Goal: Information Seeking & Learning: Compare options

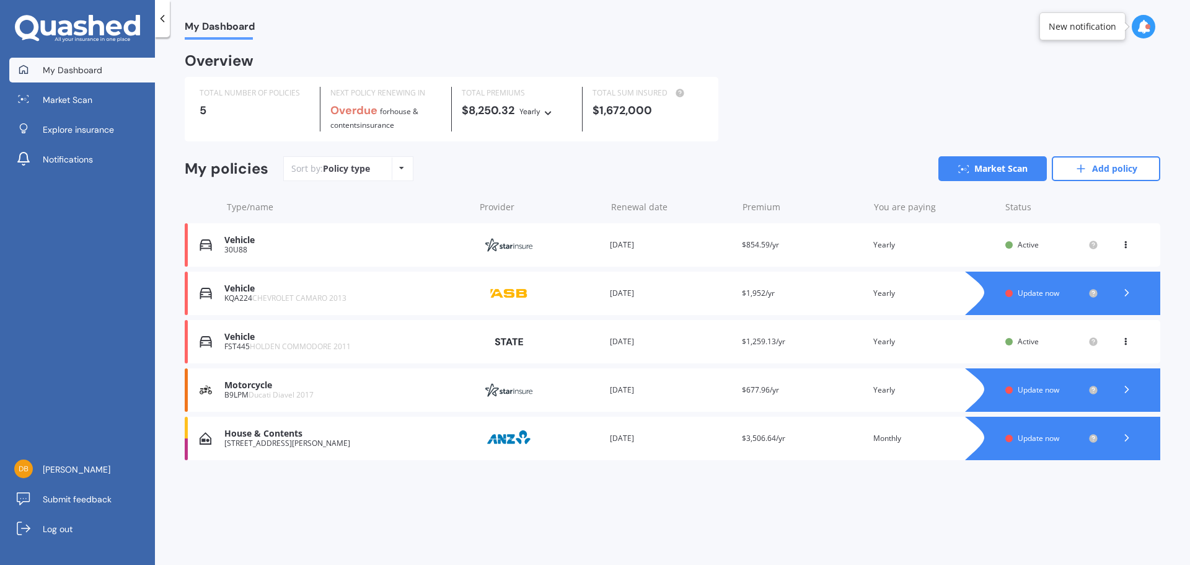
click at [255, 434] on div "House & Contents" at bounding box center [346, 433] width 244 height 11
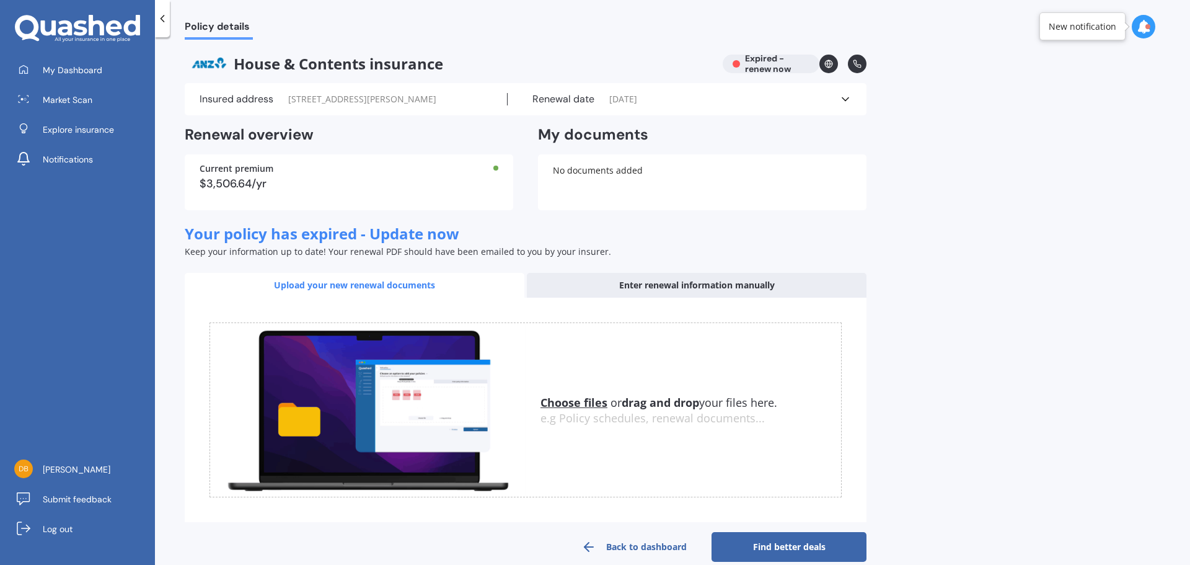
click at [834, 98] on div "Renewal date [DATE]" at bounding box center [674, 99] width 332 height 12
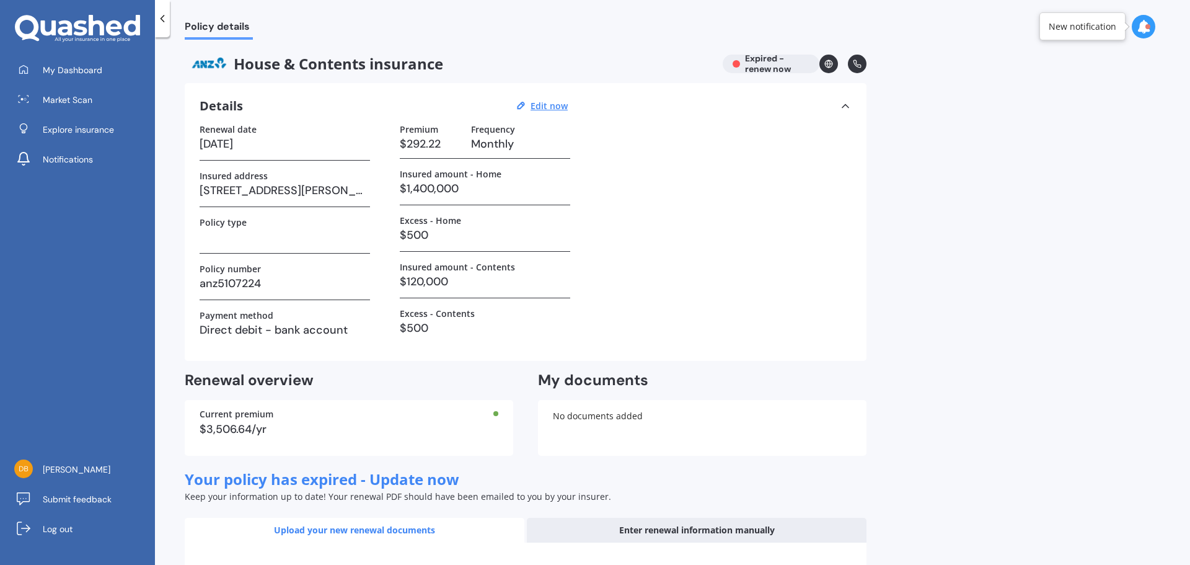
click at [224, 145] on h3 "[DATE]" at bounding box center [285, 144] width 170 height 19
click at [267, 140] on h3 "[DATE]" at bounding box center [285, 144] width 170 height 19
click at [547, 105] on u "Edit now" at bounding box center [549, 106] width 37 height 12
select select "26"
select select "09"
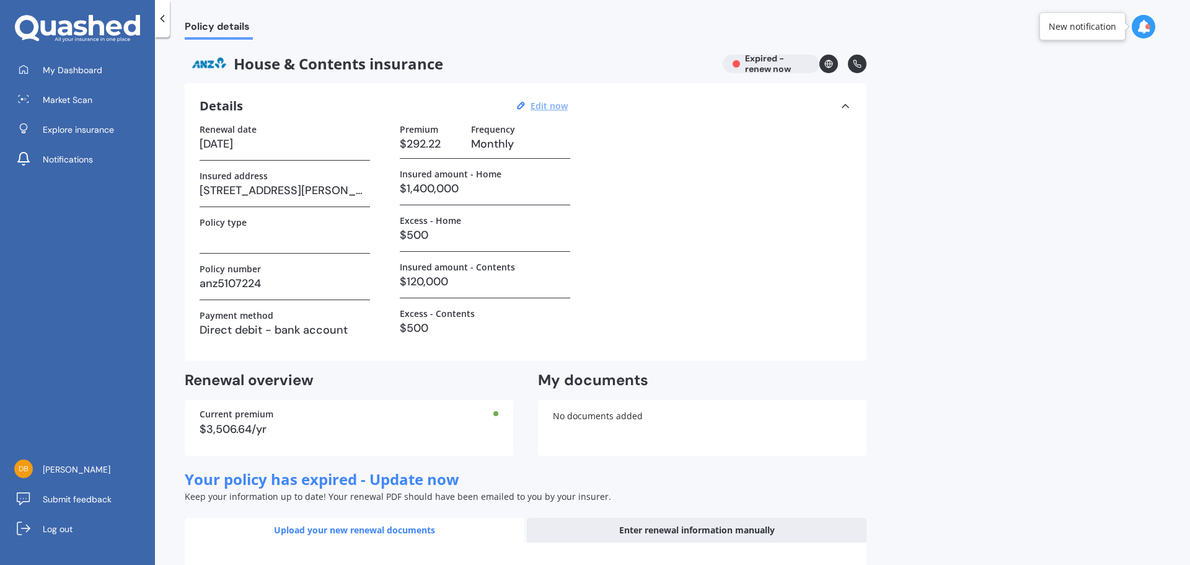
select select "2024"
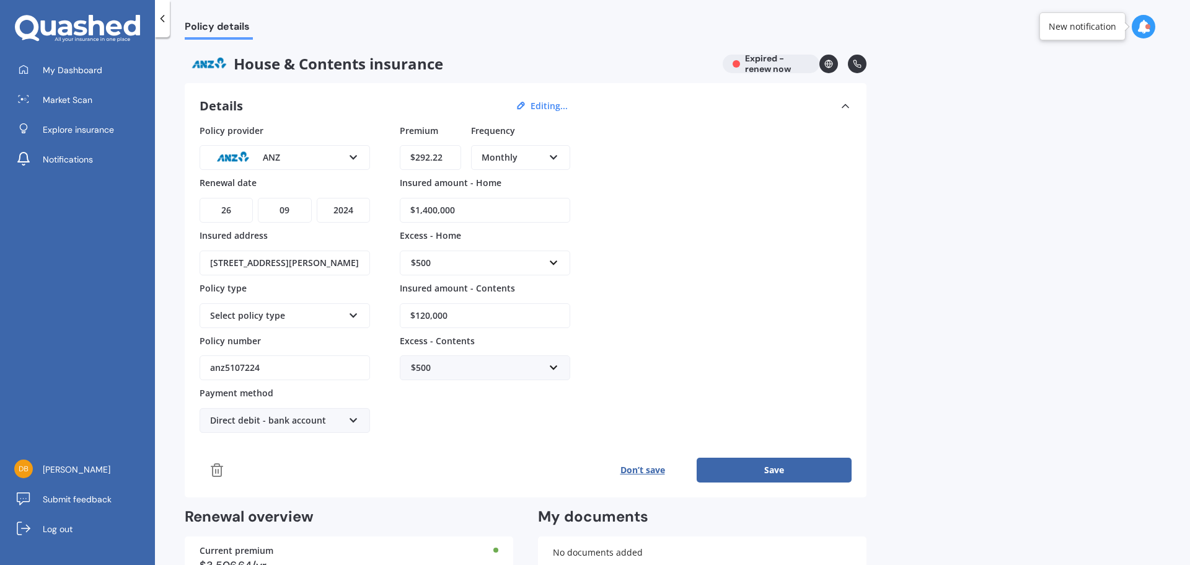
click at [235, 210] on select "DD 01 02 03 04 05 06 07 08 09 10 11 12 13 14 15 16 17 18 19 20 21 22 23 24 25 2…" at bounding box center [226, 210] width 53 height 25
select select "19"
click at [200, 198] on select "DD 01 02 03 04 05 06 07 08 09 10 11 12 13 14 15 16 17 18 19 20 21 22 23 24 25 2…" at bounding box center [226, 210] width 53 height 25
click at [360, 208] on select "YYYY 2027 2026 2025 2024 2023 2022 2021 2020 2019 2018 2017 2016 2015 2014 2013…" at bounding box center [343, 210] width 53 height 25
select select "2025"
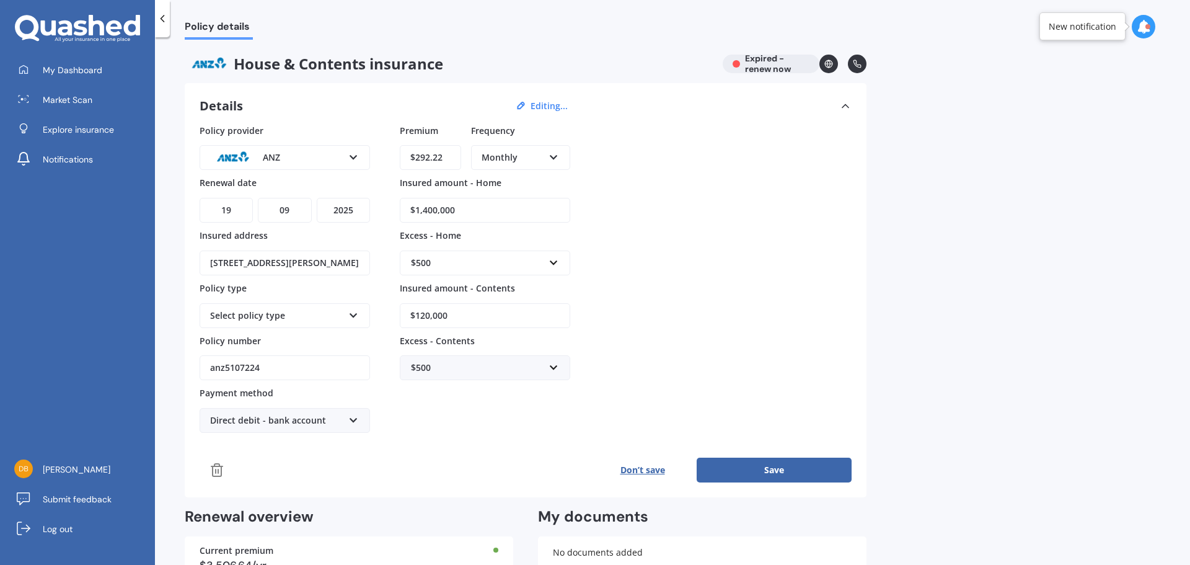
click at [317, 198] on select "YYYY 2027 2026 2025 2024 2023 2022 2021 2020 2019 2018 2017 2016 2015 2014 2013…" at bounding box center [343, 210] width 53 height 25
click at [343, 315] on div "Select policy type Multi - House and Contents" at bounding box center [285, 315] width 170 height 25
click at [322, 337] on div "Multi - House and Contents" at bounding box center [285, 339] width 168 height 22
click at [350, 418] on icon at bounding box center [353, 418] width 11 height 9
click at [280, 471] on span "Direct debit - credit/debit card" at bounding box center [274, 466] width 127 height 12
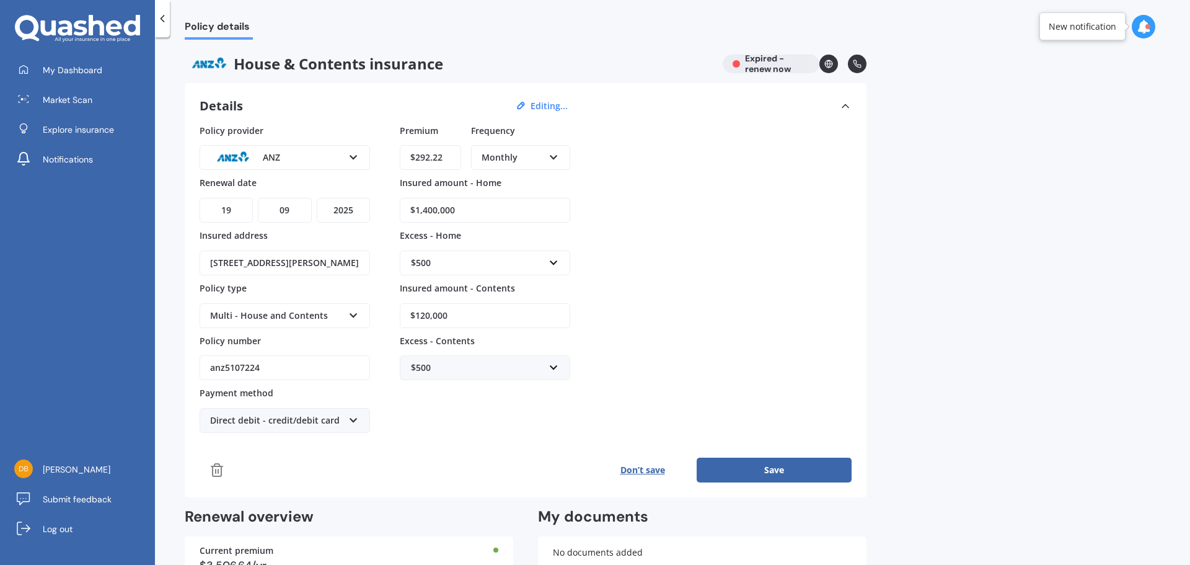
click at [441, 157] on input "$292.22" at bounding box center [430, 157] width 61 height 25
drag, startPoint x: 449, startPoint y: 161, endPoint x: 257, endPoint y: 166, distance: 192.3
click at [265, 167] on div "Policy provider ANZ AA AMI AMP ANZ ASB Ando BNZ Co-Operative Bank FMG Initio Ki…" at bounding box center [526, 278] width 652 height 309
type input "$3,293.63"
click at [539, 152] on div "Monthly" at bounding box center [513, 158] width 62 height 14
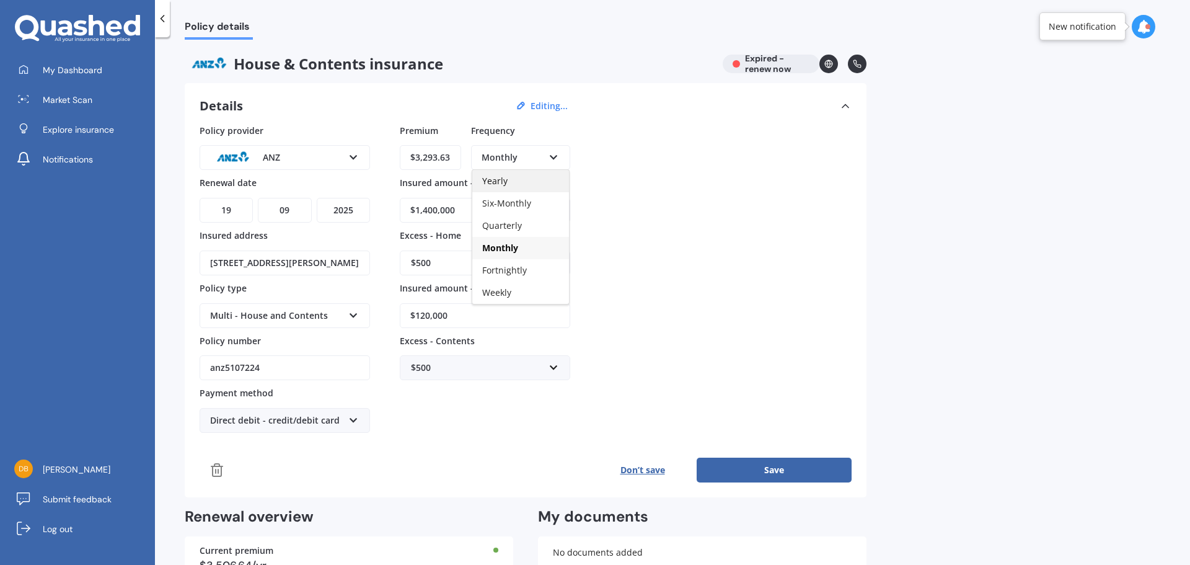
click at [533, 179] on div "Yearly" at bounding box center [520, 181] width 97 height 22
click at [425, 209] on input "$1,400,000" at bounding box center [485, 210] width 170 height 25
type input "$1,200,000"
click at [425, 317] on input "$120,000" at bounding box center [485, 315] width 170 height 25
type input "$144,000"
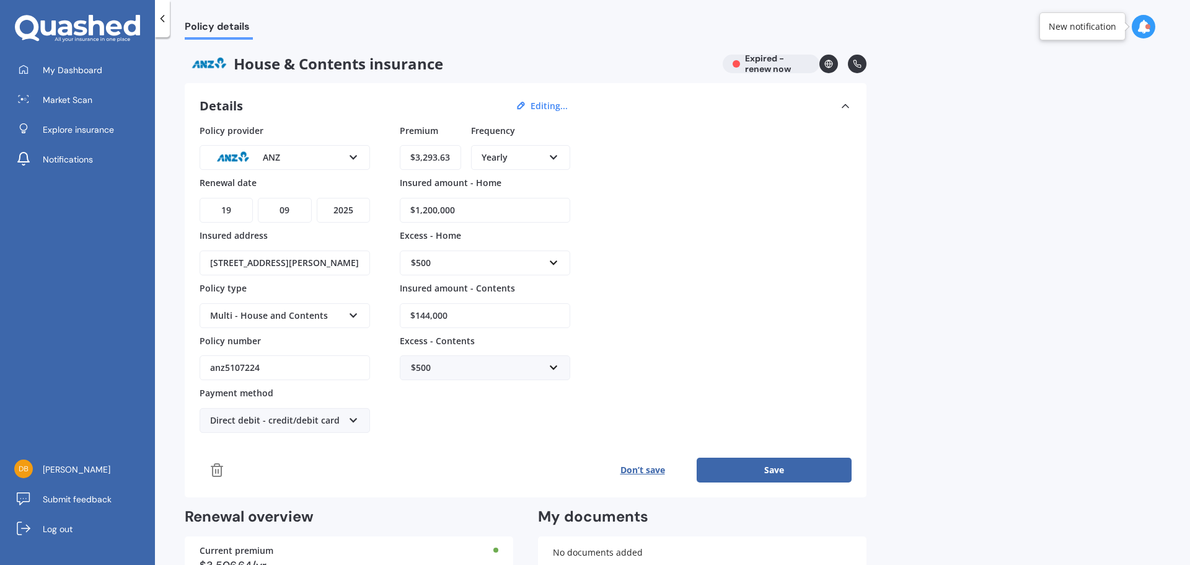
drag, startPoint x: 775, startPoint y: 464, endPoint x: 784, endPoint y: 466, distance: 8.9
click at [777, 464] on button "Save" at bounding box center [774, 470] width 155 height 25
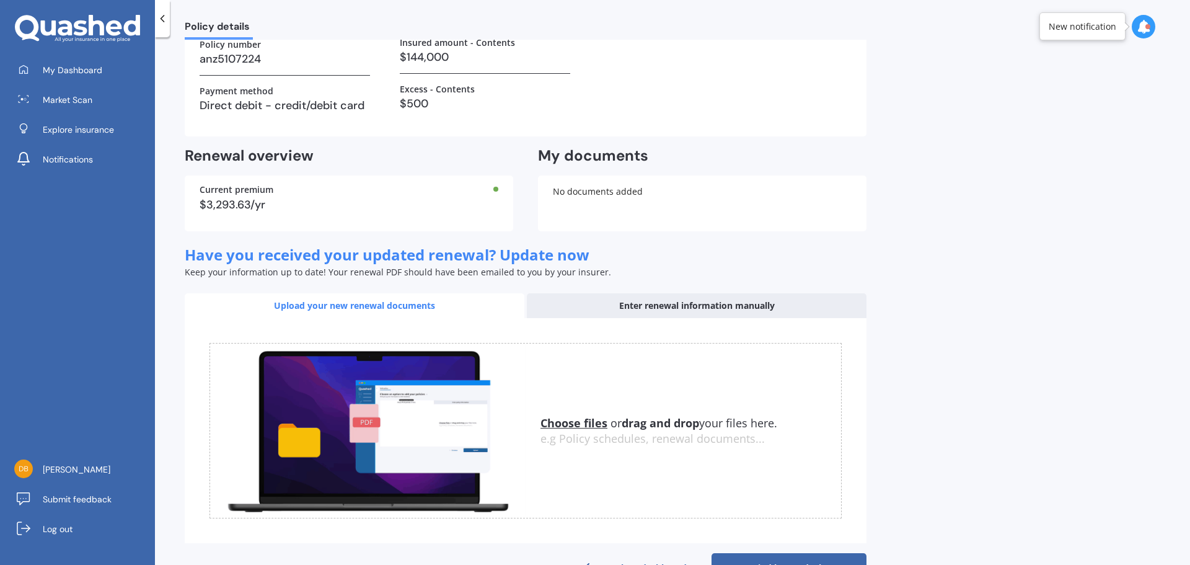
scroll to position [265, 0]
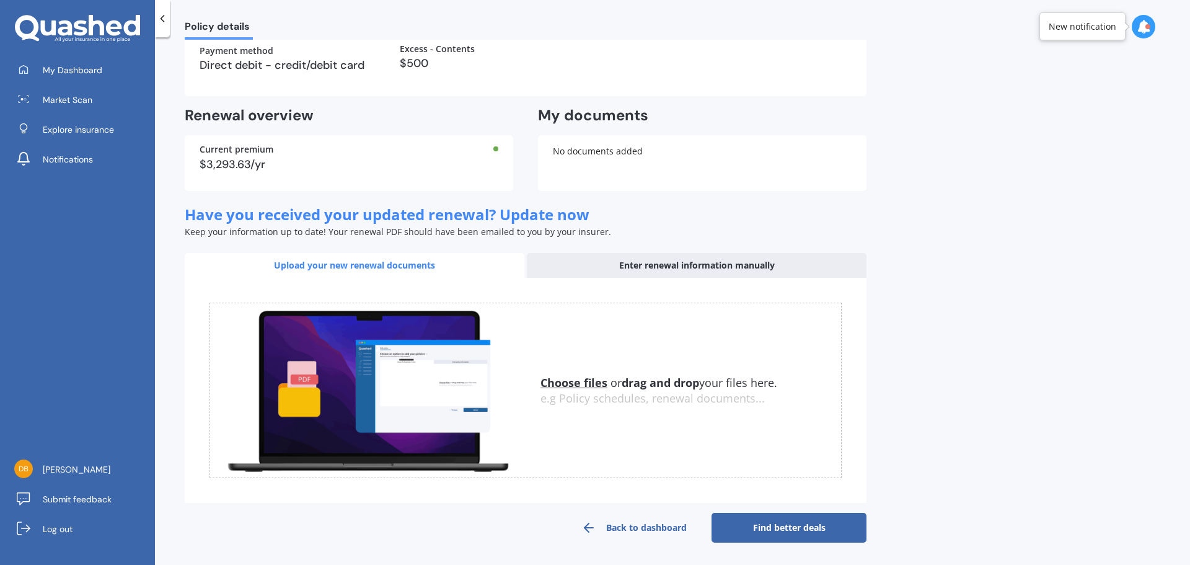
click at [813, 529] on link "Find better deals" at bounding box center [789, 528] width 155 height 30
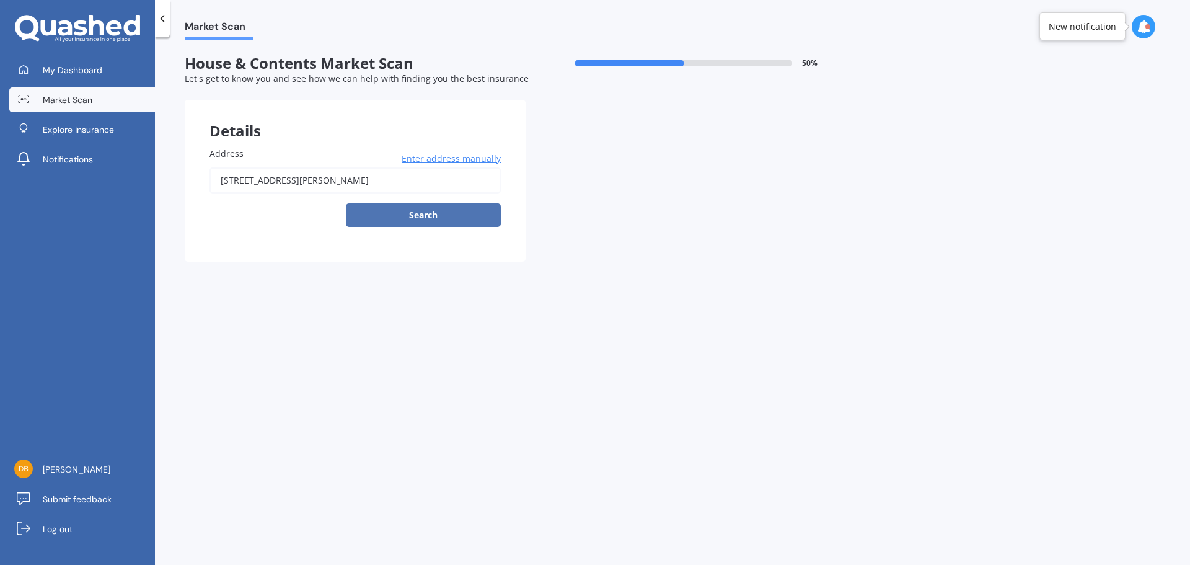
click at [418, 216] on button "Search" at bounding box center [423, 215] width 155 height 24
type input "[STREET_ADDRESS][PERSON_NAME]"
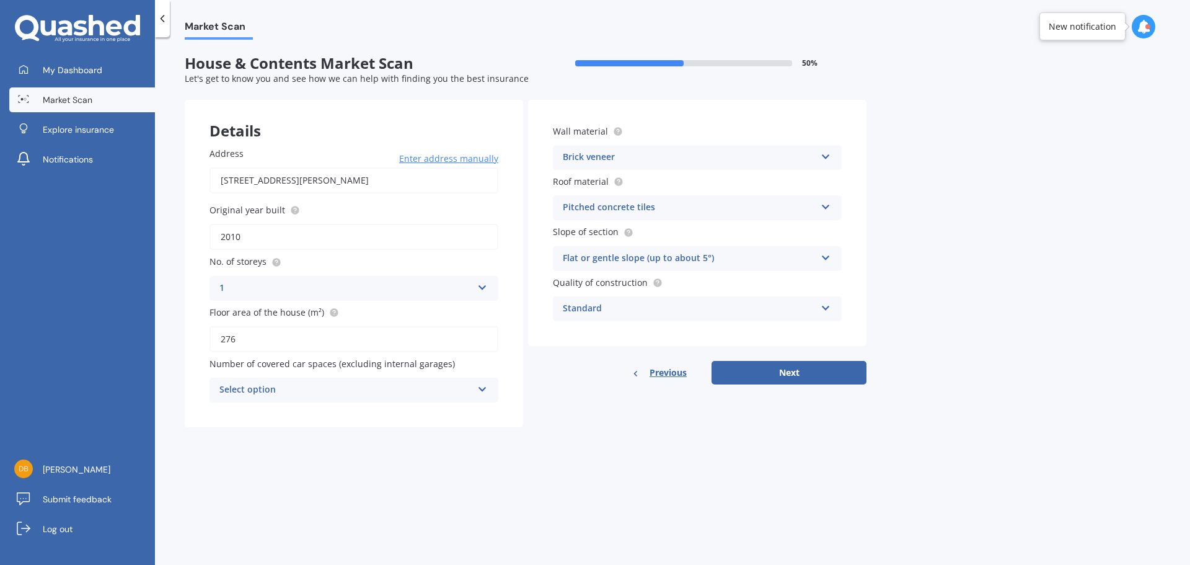
click at [485, 389] on icon at bounding box center [482, 387] width 11 height 9
click at [418, 479] on div "3" at bounding box center [354, 481] width 288 height 22
click at [766, 372] on button "Next" at bounding box center [789, 373] width 155 height 24
select select "23"
select select "10"
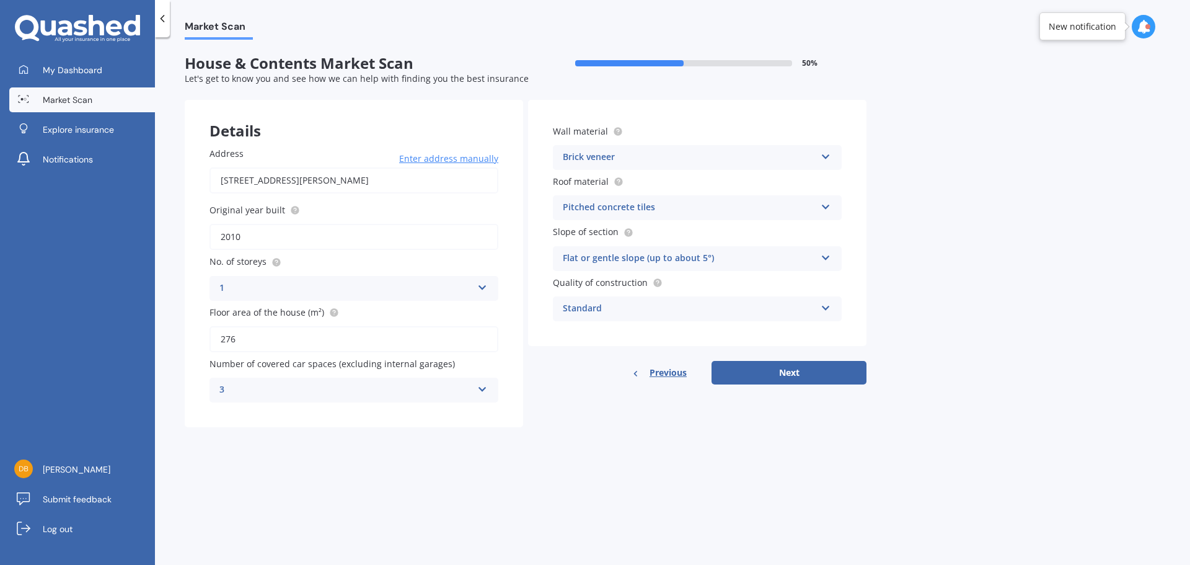
select select "1975"
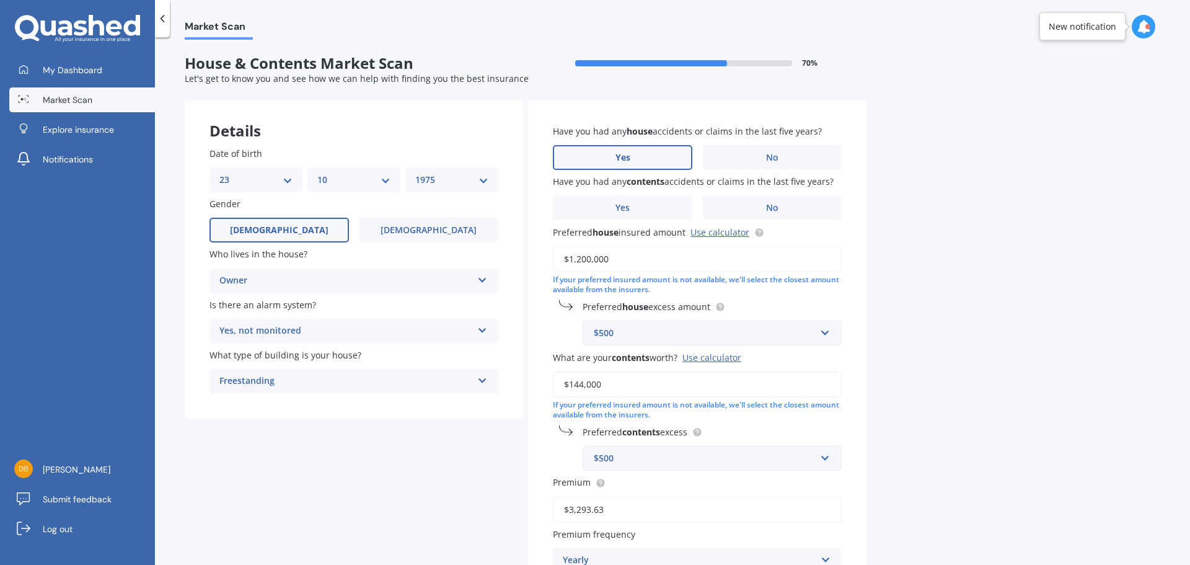
click at [644, 156] on label "Yes" at bounding box center [622, 157] width 139 height 25
click at [0, 0] on input "Yes" at bounding box center [0, 0] width 0 height 0
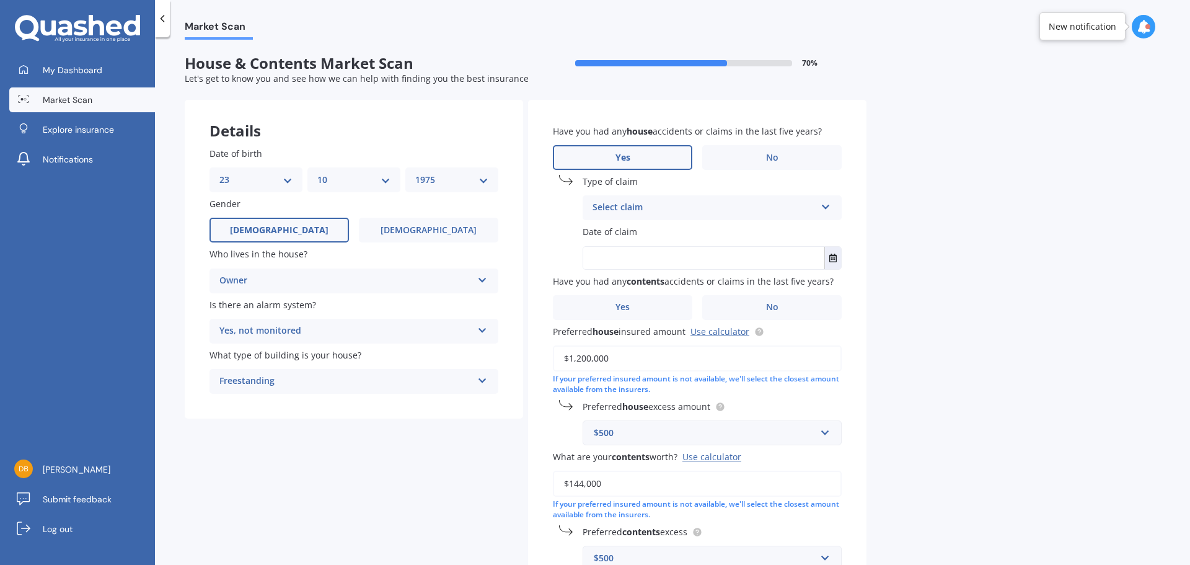
click at [649, 203] on div "Select claim" at bounding box center [704, 207] width 223 height 15
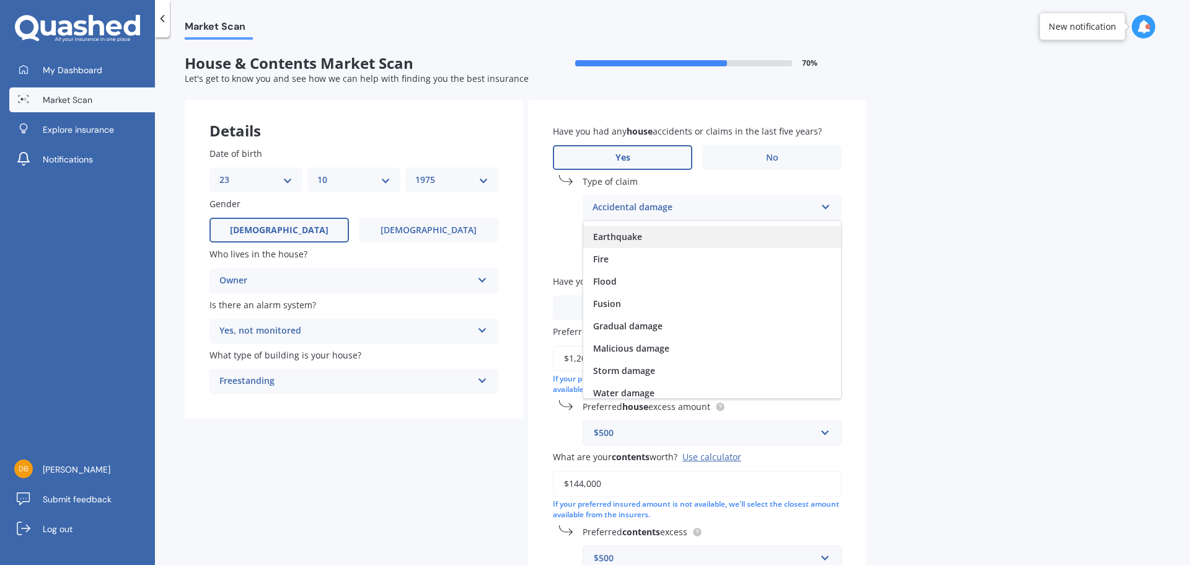
scroll to position [91, 0]
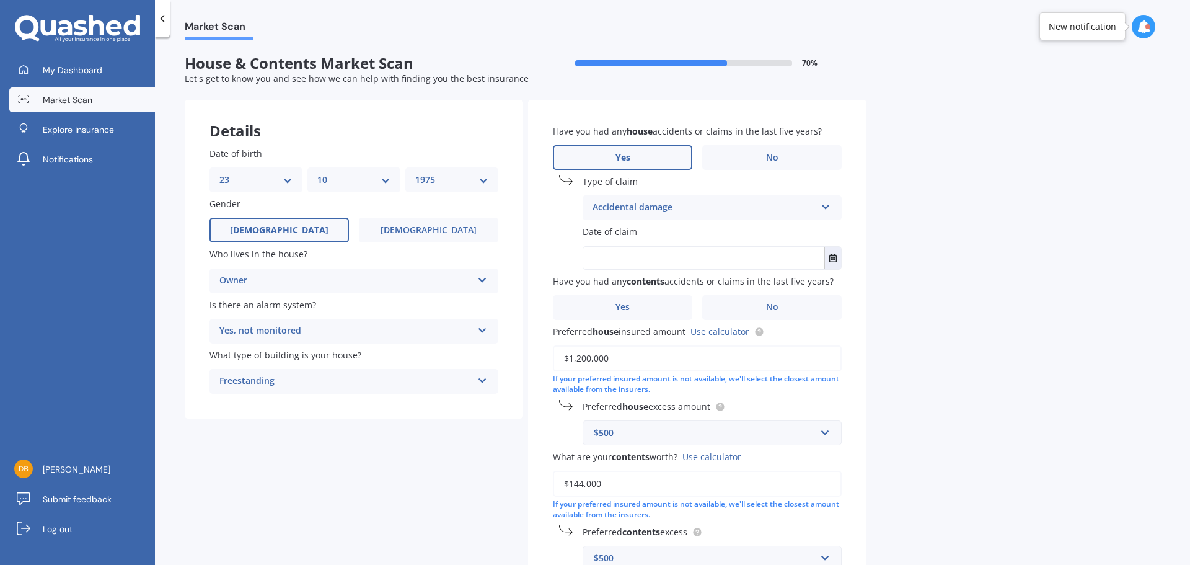
click at [985, 337] on div "Market Scan House & Contents Market Scan 70 % Let's get to know you and see how…" at bounding box center [672, 304] width 1035 height 528
click at [772, 155] on span "No" at bounding box center [772, 158] width 12 height 11
click at [0, 0] on input "No" at bounding box center [0, 0] width 0 height 0
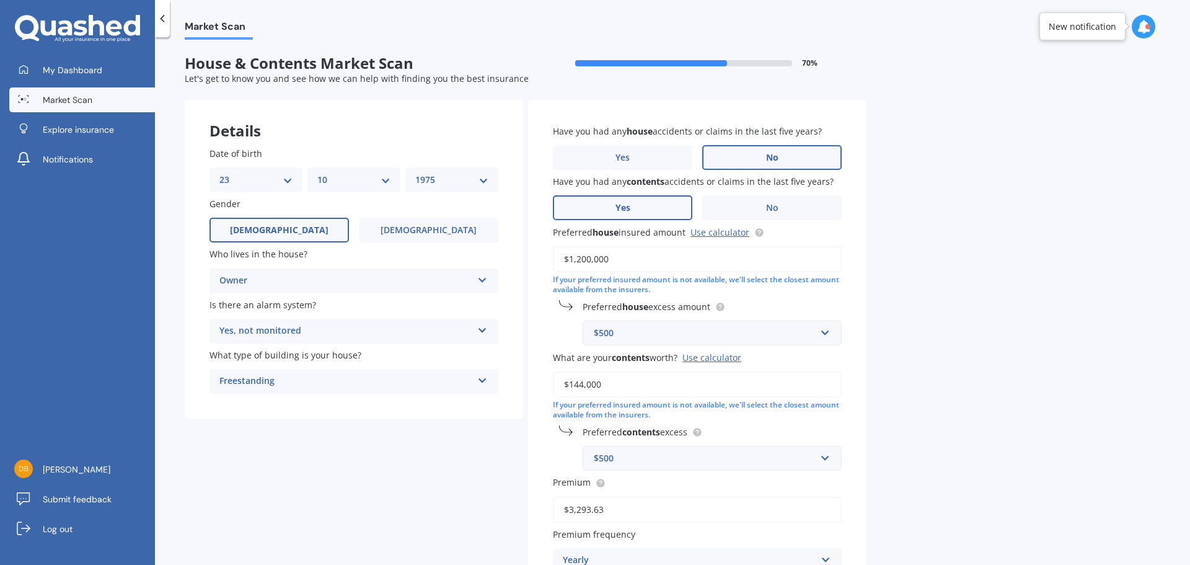
click at [634, 206] on label "Yes" at bounding box center [622, 207] width 139 height 25
click at [0, 0] on input "Yes" at bounding box center [0, 0] width 0 height 0
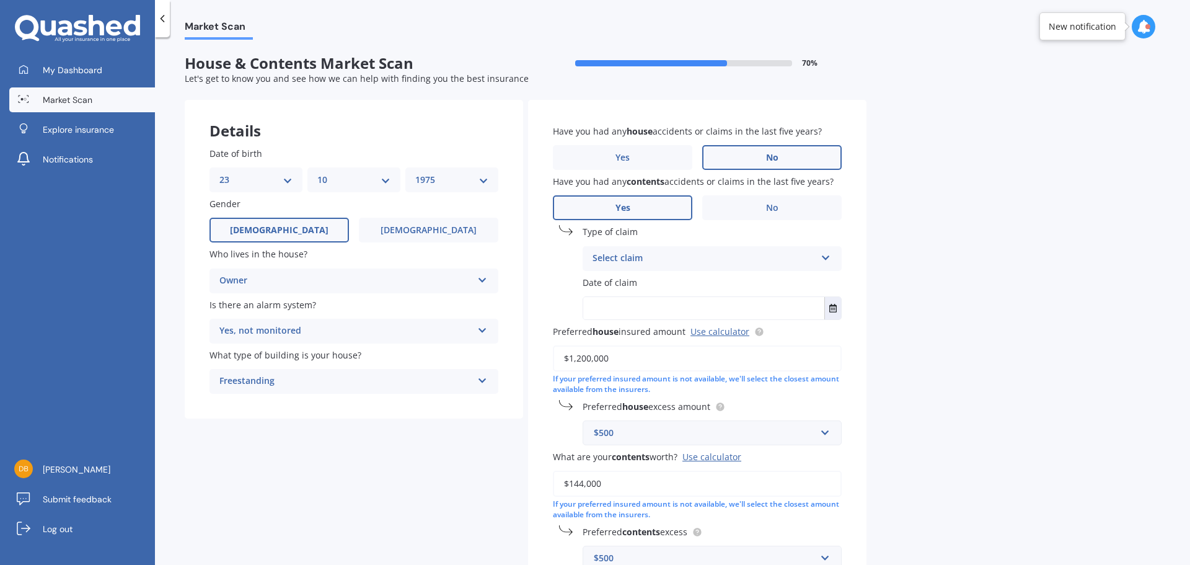
click at [661, 264] on div "Select claim" at bounding box center [704, 258] width 223 height 15
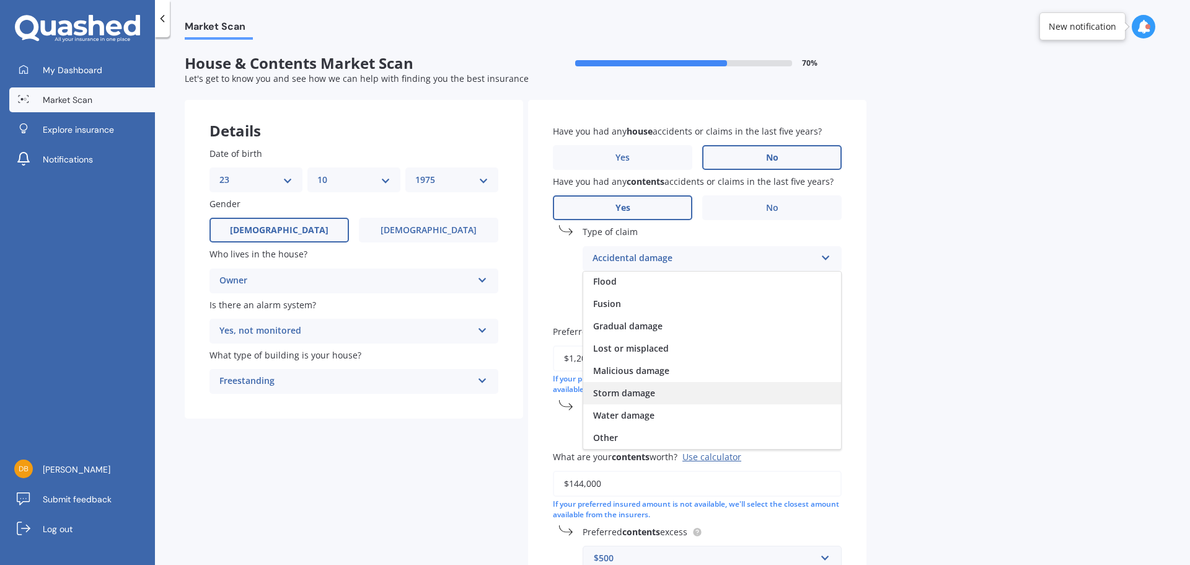
scroll to position [0, 0]
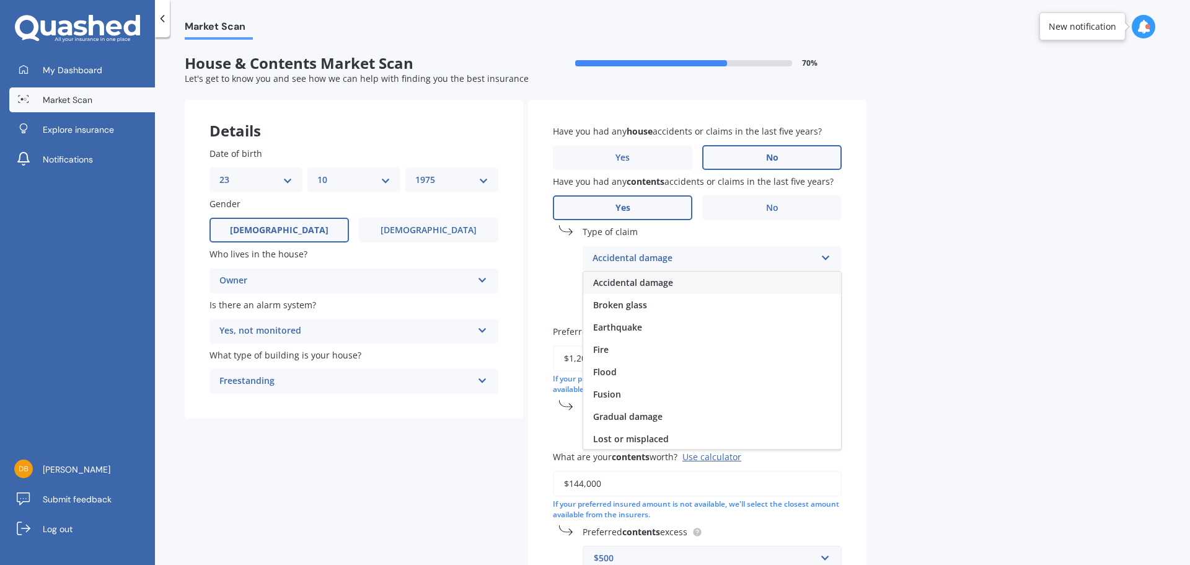
click at [644, 283] on span "Accidental damage" at bounding box center [633, 283] width 80 height 12
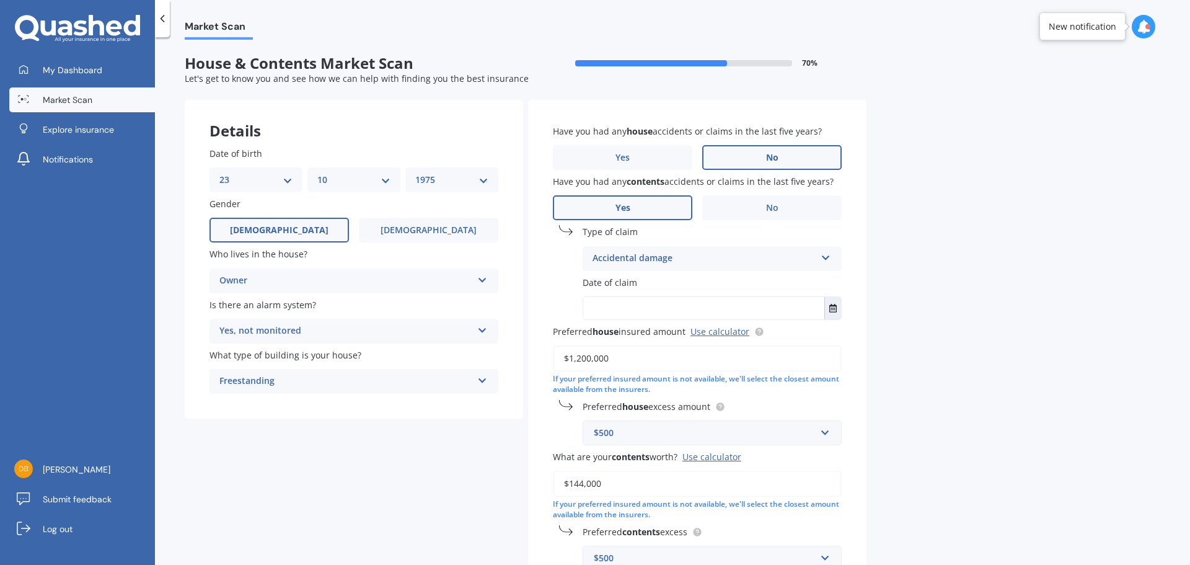
click at [601, 309] on input "text" at bounding box center [703, 308] width 241 height 22
click at [833, 310] on icon "Select date" at bounding box center [833, 308] width 7 height 9
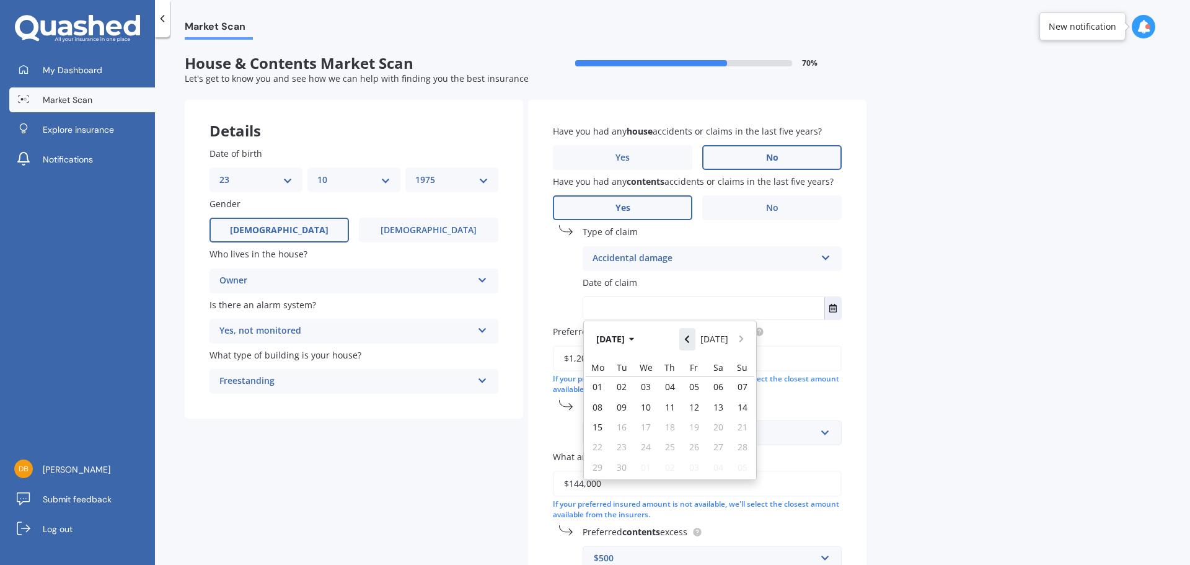
click at [690, 339] on icon "Navigate back" at bounding box center [687, 339] width 6 height 9
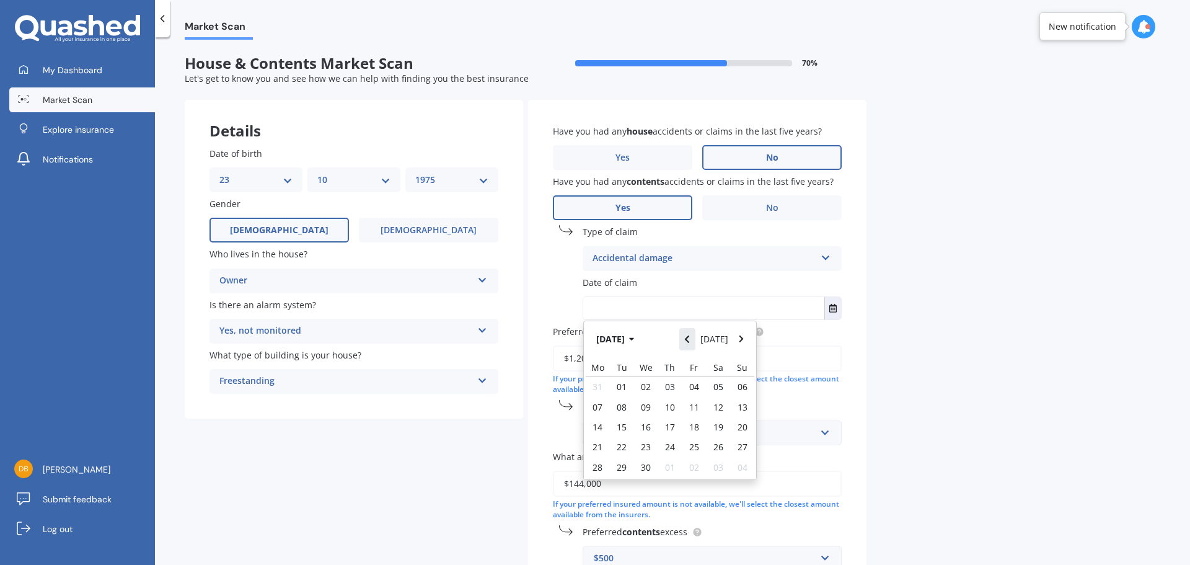
click at [690, 339] on icon "Navigate back" at bounding box center [687, 339] width 6 height 9
click at [694, 339] on button "Navigate back" at bounding box center [687, 339] width 16 height 22
click at [694, 340] on button "Navigate back" at bounding box center [687, 339] width 16 height 22
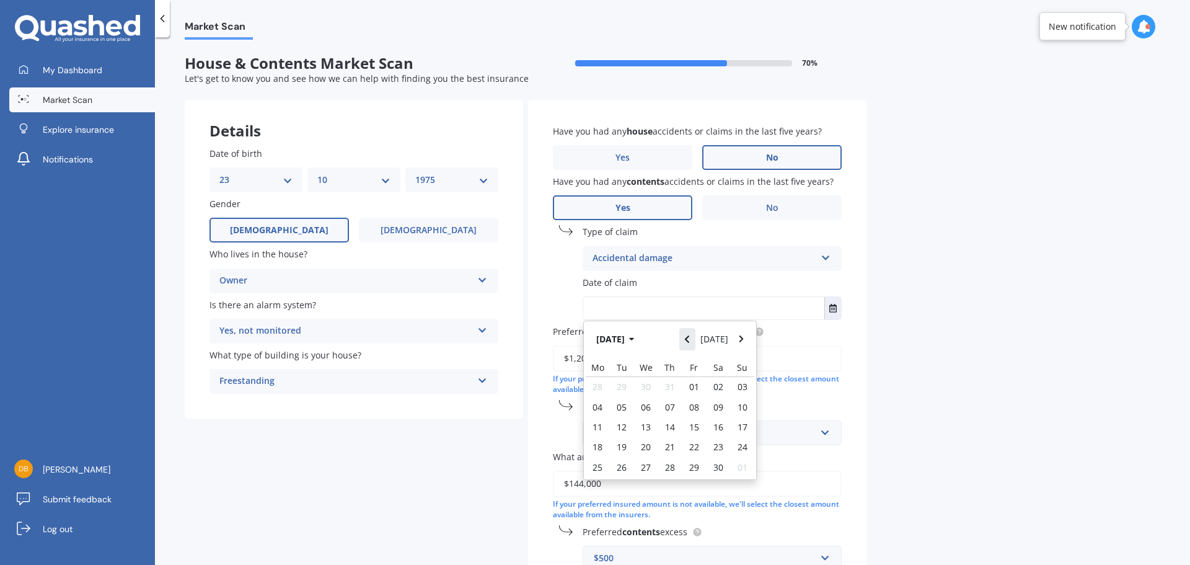
click at [694, 340] on button "Navigate back" at bounding box center [687, 339] width 16 height 22
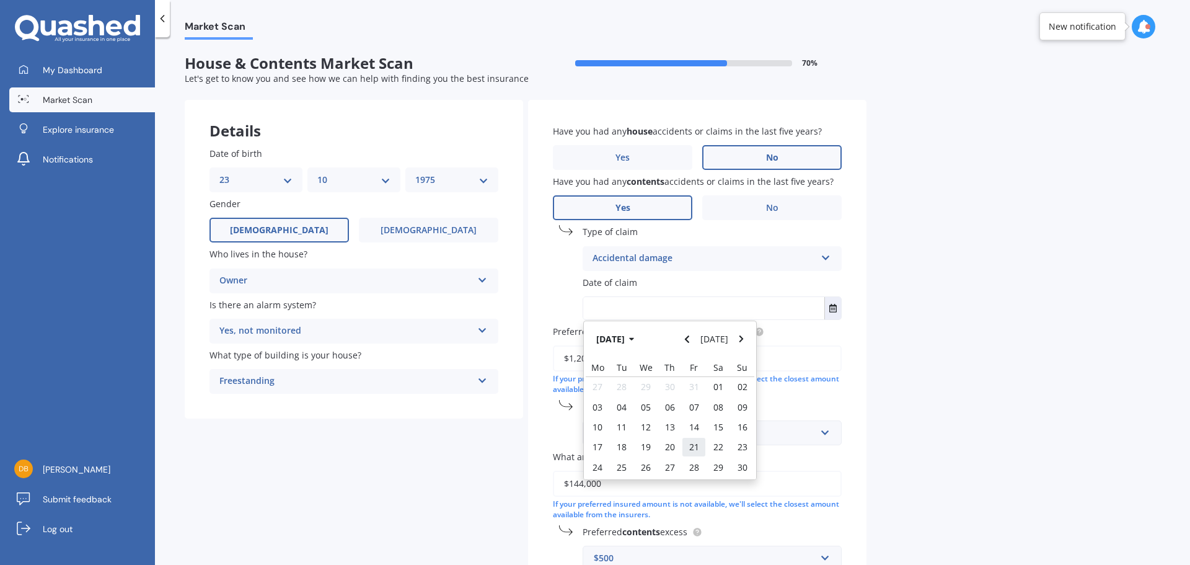
click at [695, 446] on span "21" at bounding box center [694, 447] width 10 height 12
type input "[DATE]"
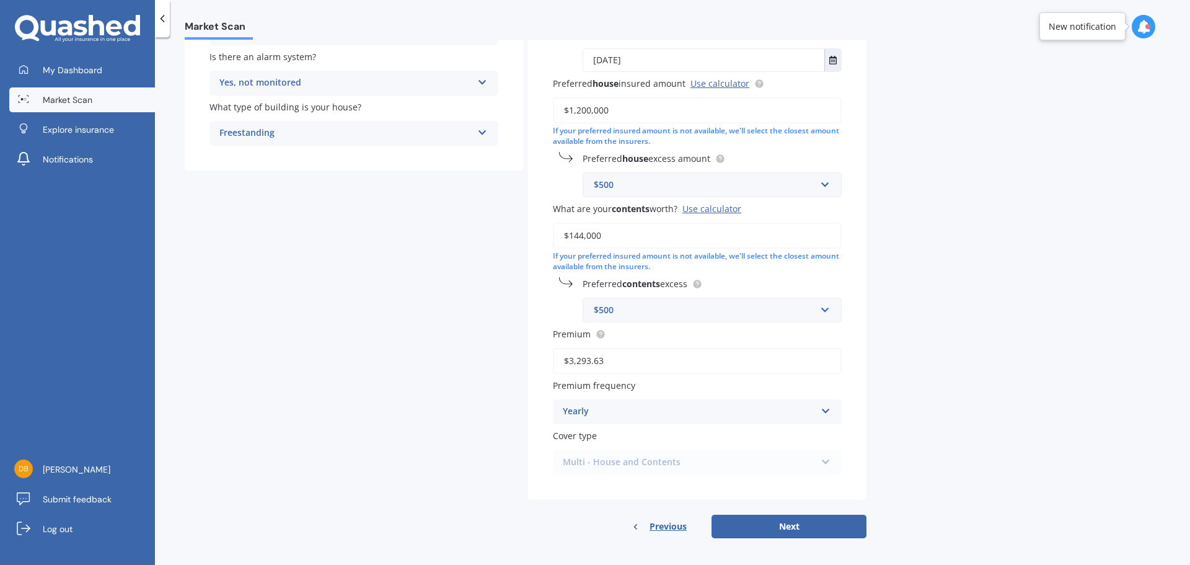
scroll to position [254, 0]
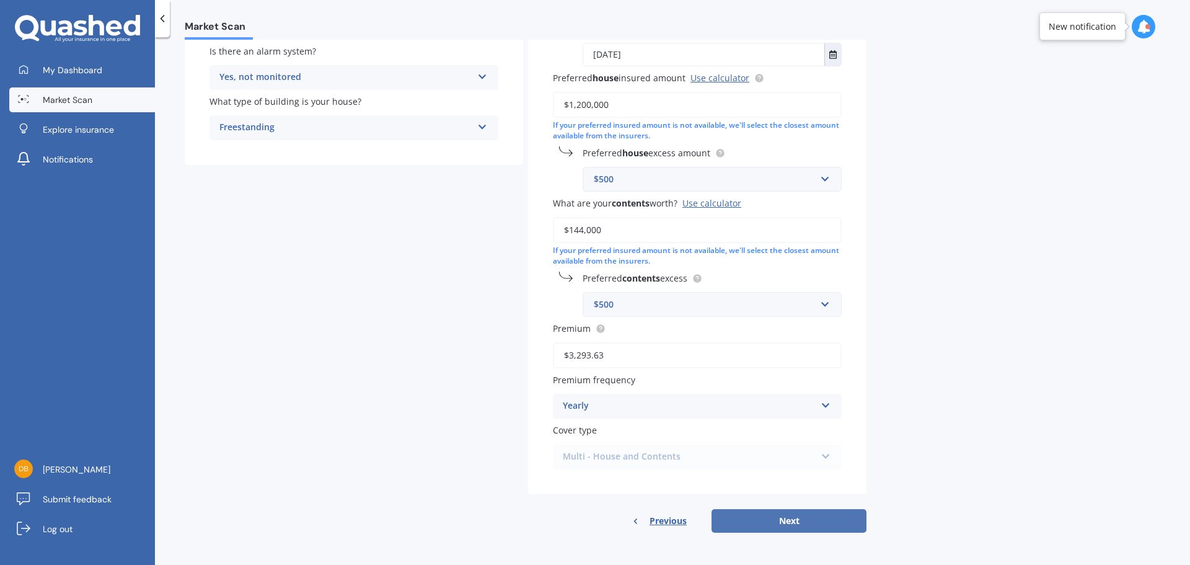
click at [799, 521] on button "Next" at bounding box center [789, 521] width 155 height 24
select select "23"
select select "10"
select select "1975"
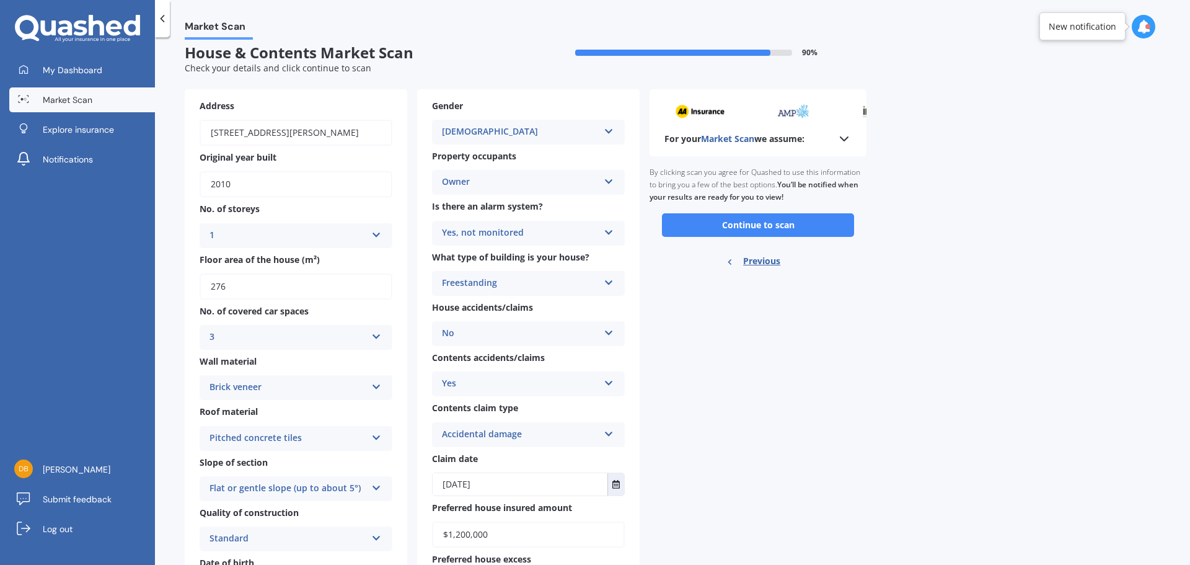
scroll to position [0, 0]
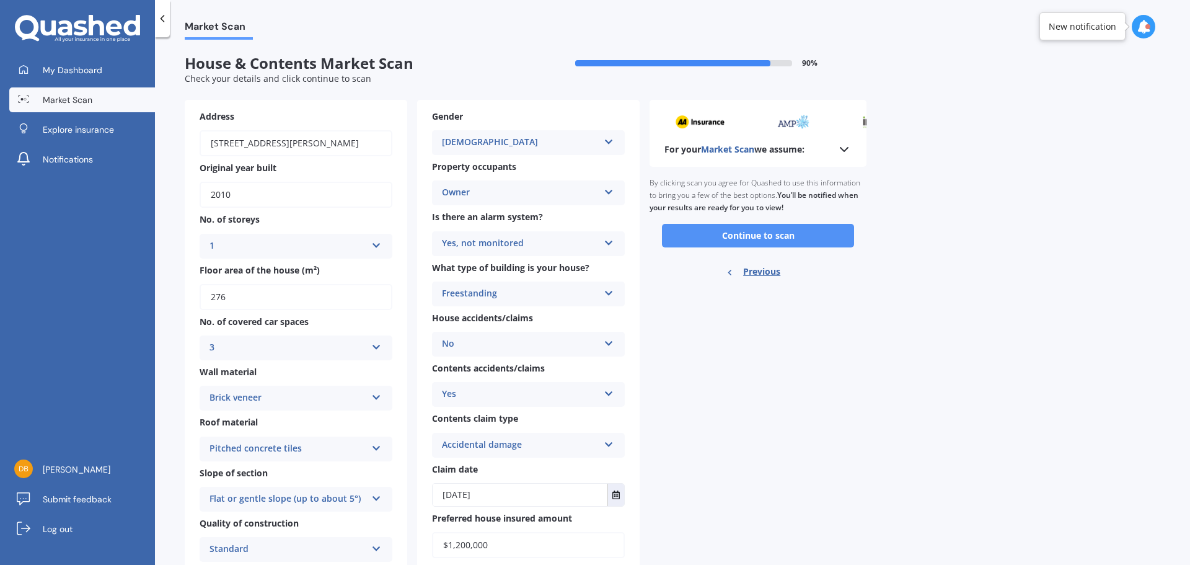
click at [794, 234] on button "Continue to scan" at bounding box center [758, 236] width 192 height 24
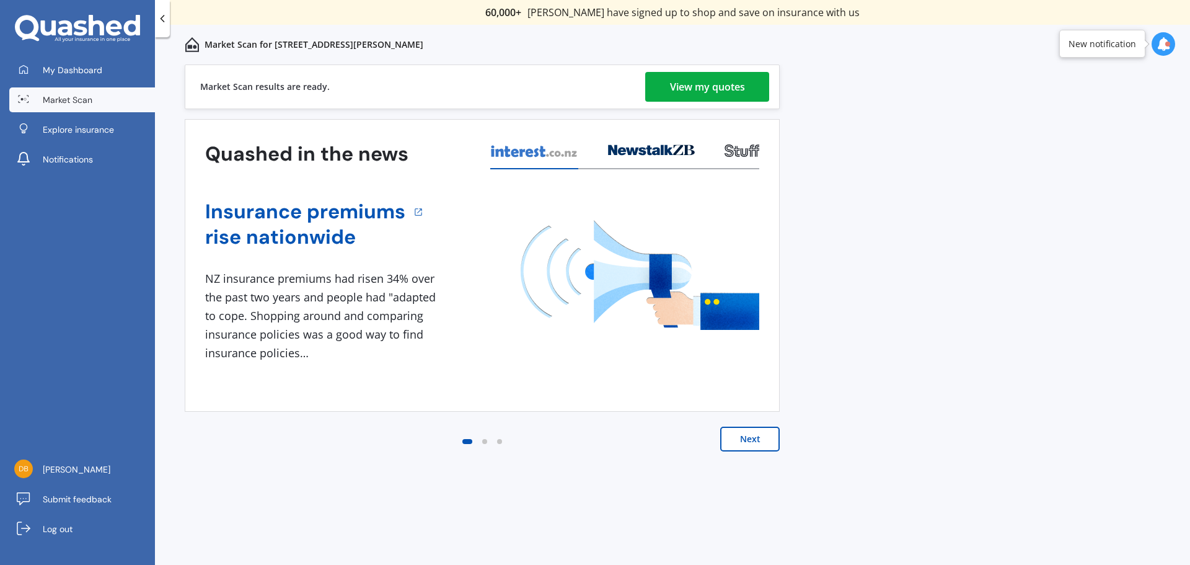
click at [709, 82] on div "View my quotes" at bounding box center [707, 87] width 75 height 30
